Goal: Navigation & Orientation: Understand site structure

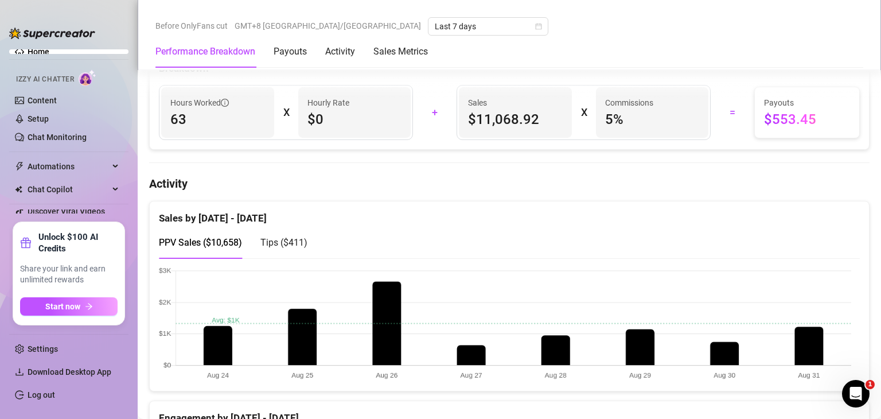
scroll to position [459, 0]
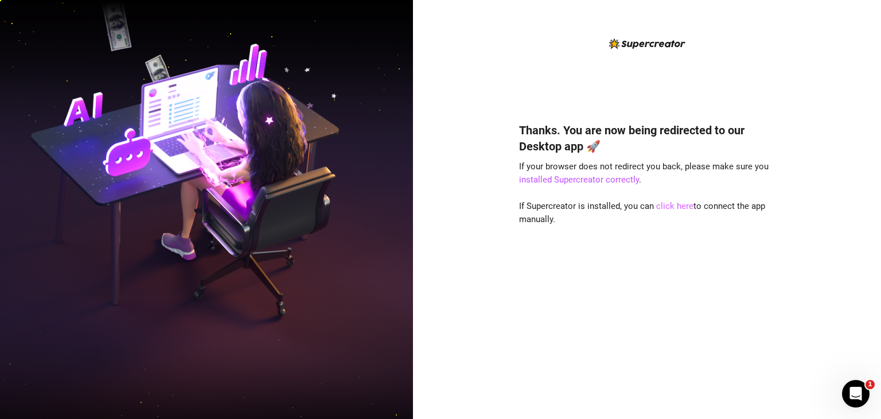
click at [676, 204] on link "click here" at bounding box center [674, 206] width 37 height 10
click at [674, 203] on link "click here" at bounding box center [674, 206] width 37 height 10
click at [674, 205] on link "click here" at bounding box center [674, 206] width 37 height 10
click at [671, 206] on link "click here" at bounding box center [674, 206] width 37 height 10
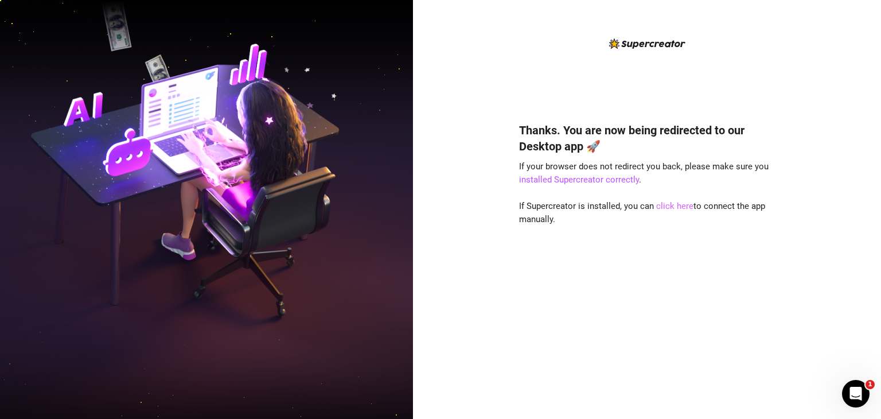
click at [671, 206] on link "click here" at bounding box center [674, 206] width 37 height 10
click at [675, 205] on link "click here" at bounding box center [674, 206] width 37 height 10
click at [678, 208] on link "click here" at bounding box center [674, 206] width 37 height 10
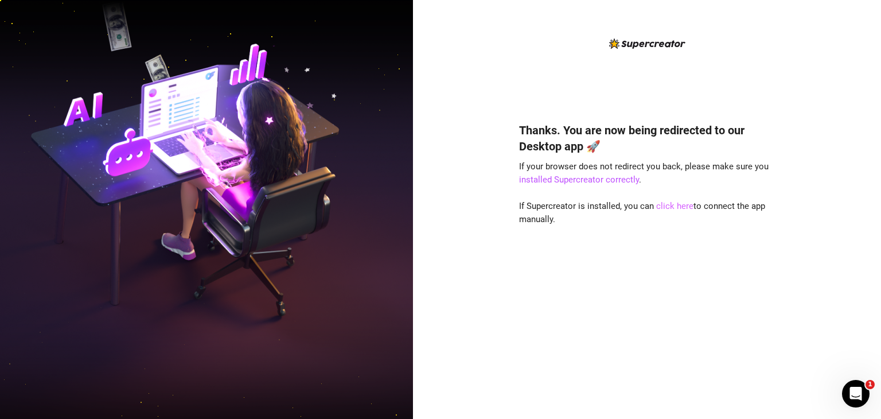
click at [672, 207] on link "click here" at bounding box center [674, 206] width 37 height 10
click at [674, 205] on link "click here" at bounding box center [674, 206] width 37 height 10
click at [670, 205] on link "click here" at bounding box center [674, 206] width 37 height 10
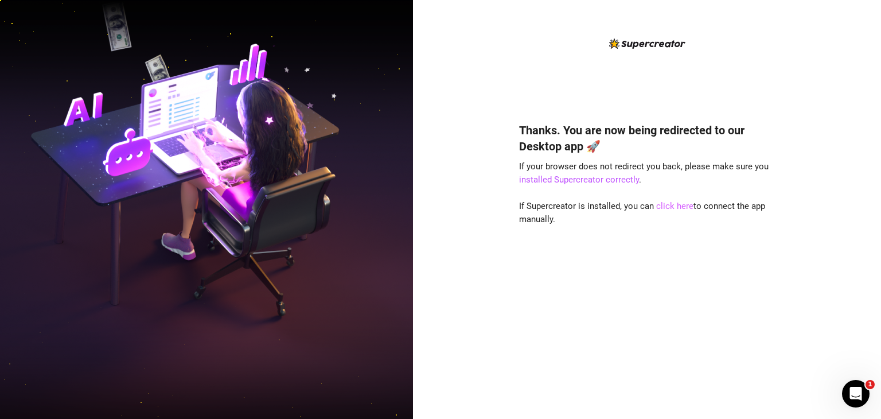
click at [670, 205] on link "click here" at bounding box center [674, 206] width 37 height 10
